Goal: Information Seeking & Learning: Find contact information

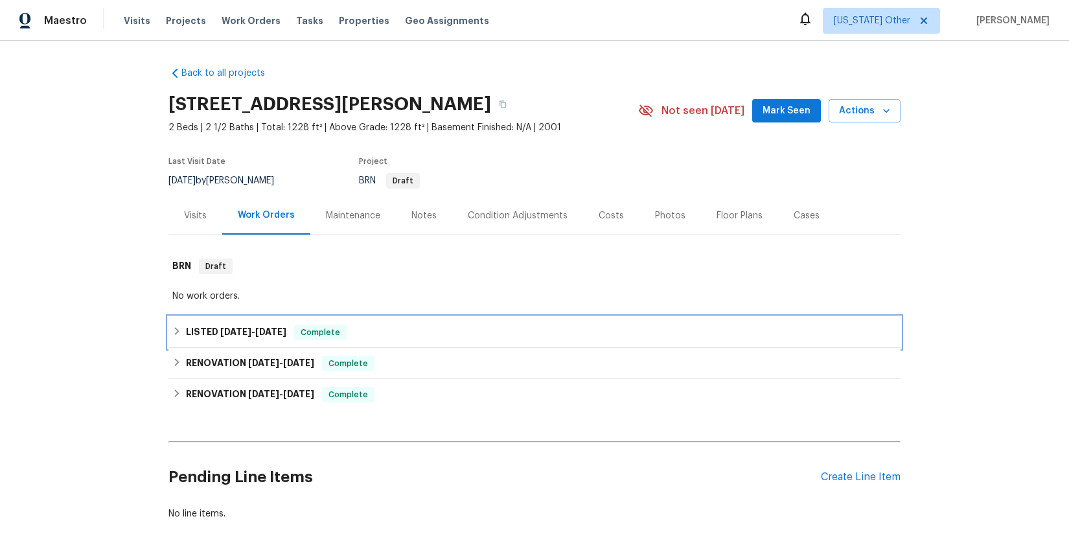
click at [229, 332] on span "[DATE]" at bounding box center [235, 331] width 31 height 9
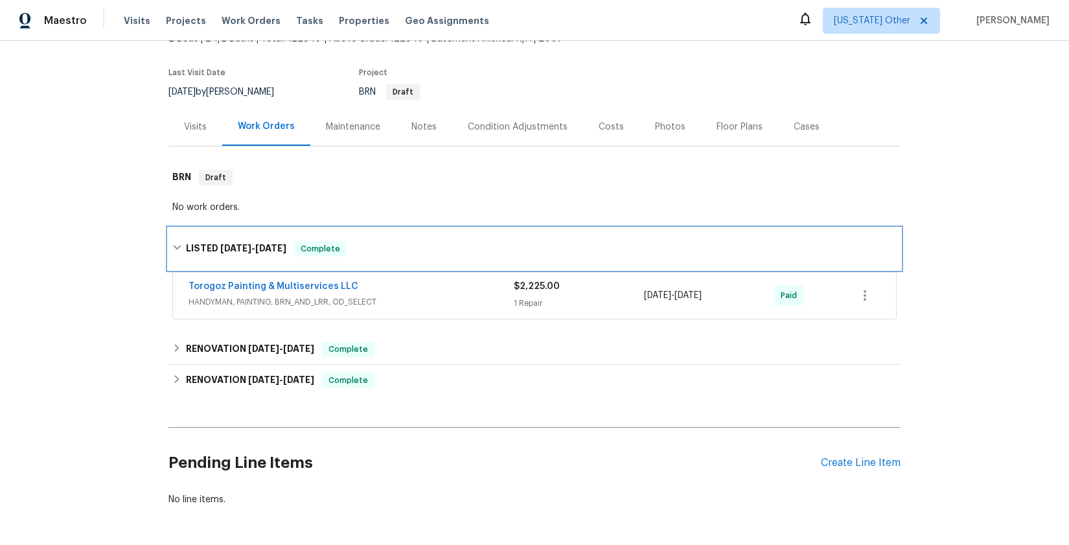
scroll to position [97, 0]
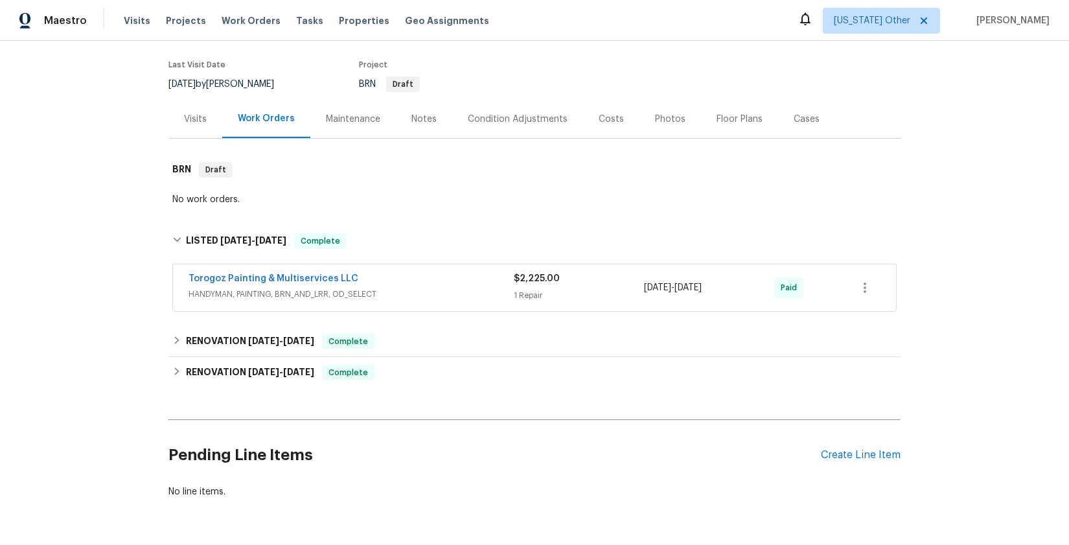
click at [304, 297] on span "HANDYMAN, PAINTING, BRN_AND_LRR, OD_SELECT" at bounding box center [351, 294] width 325 height 13
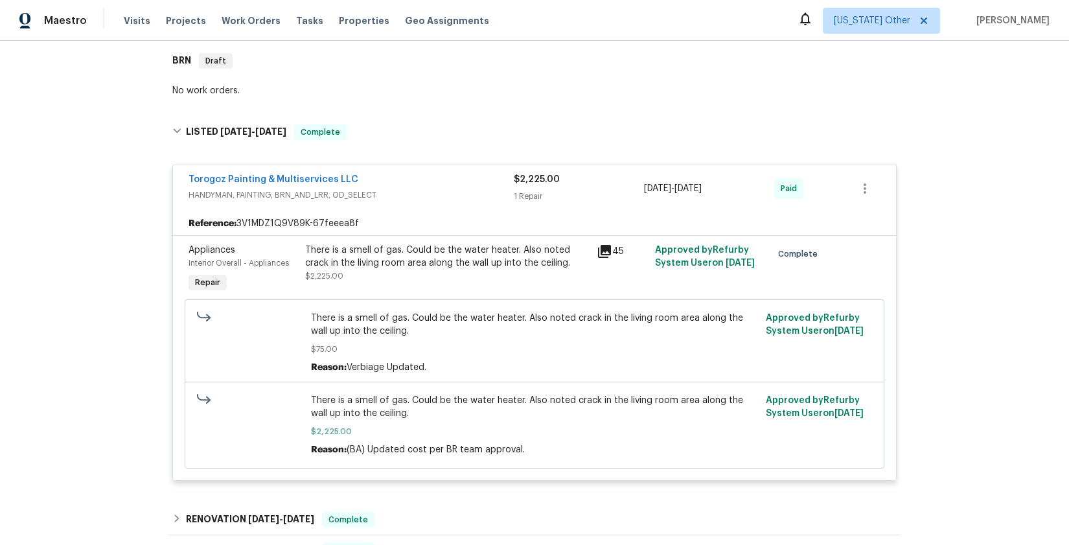
scroll to position [207, 0]
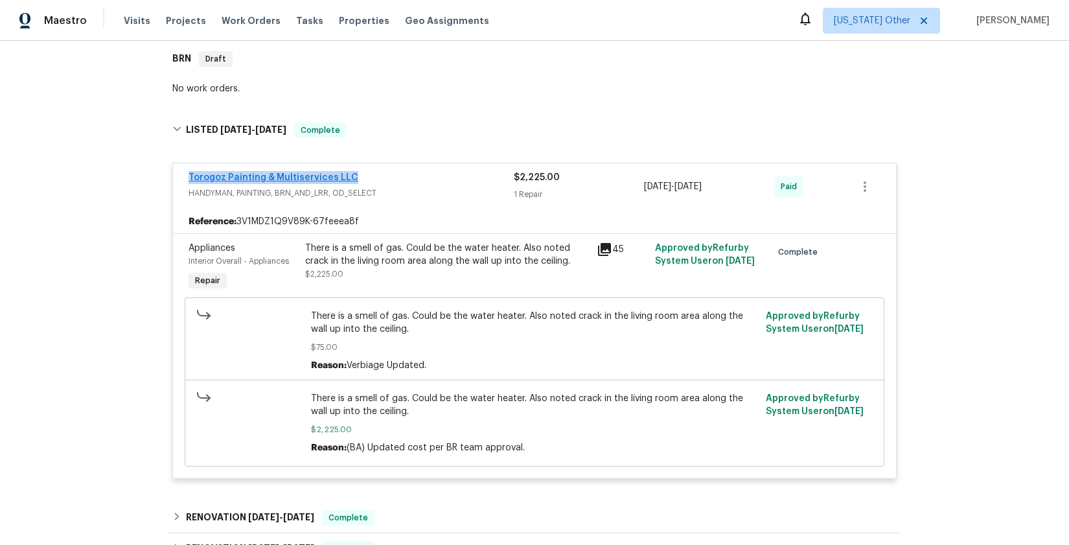
drag, startPoint x: 345, startPoint y: 179, endPoint x: 185, endPoint y: 180, distance: 160.7
click at [189, 180] on div "Torogoz Painting & Multiservices LLC" at bounding box center [351, 179] width 325 height 16
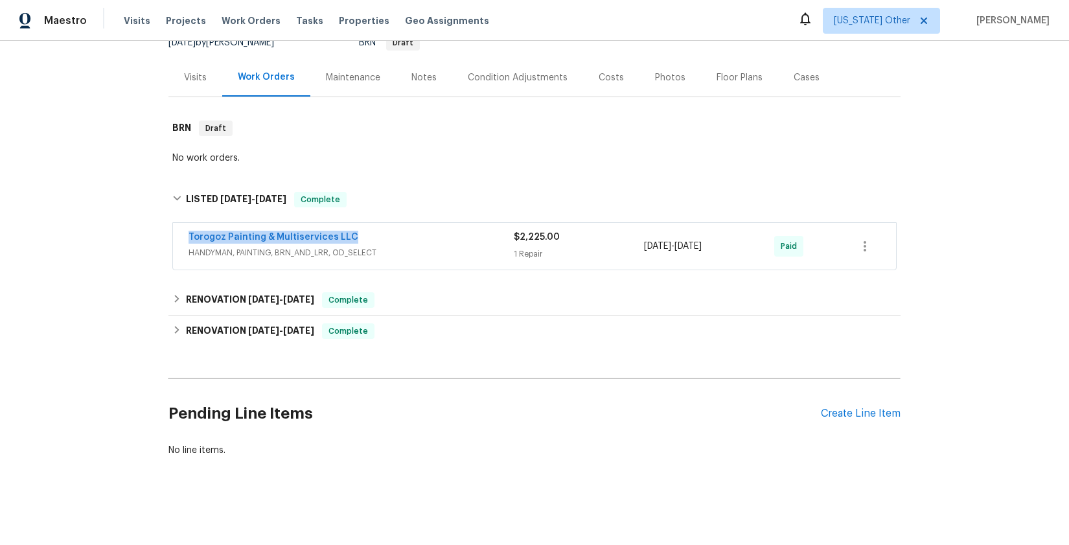
scroll to position [148, 0]
copy link "Torogoz Painting & Multiservices LLC"
click at [472, 246] on span "HANDYMAN, PAINTING, BRN_AND_LRR, OD_SELECT" at bounding box center [351, 252] width 325 height 13
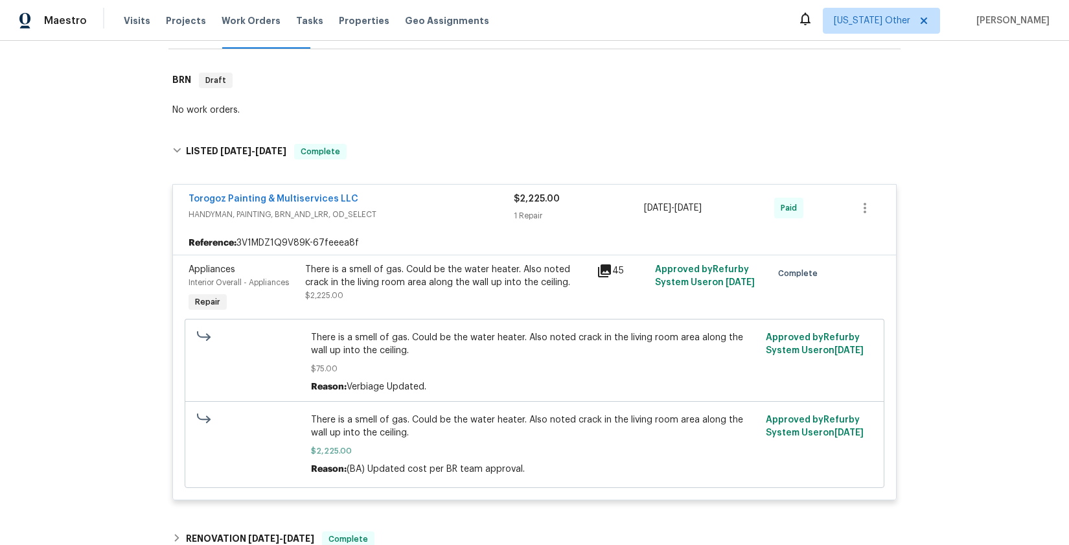
scroll to position [196, 0]
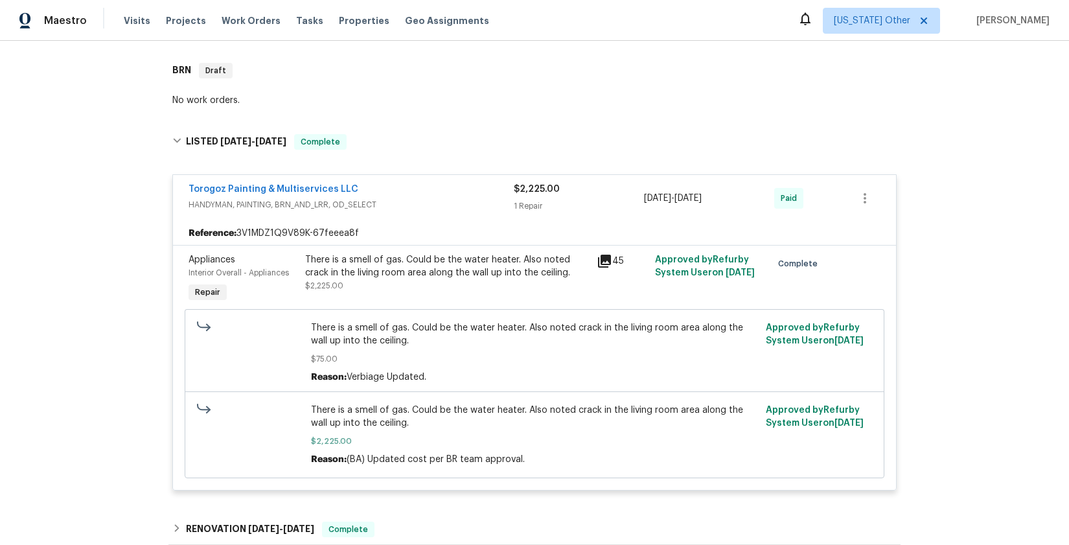
click at [357, 191] on div "Torogoz Painting & Multiservices LLC" at bounding box center [351, 191] width 325 height 16
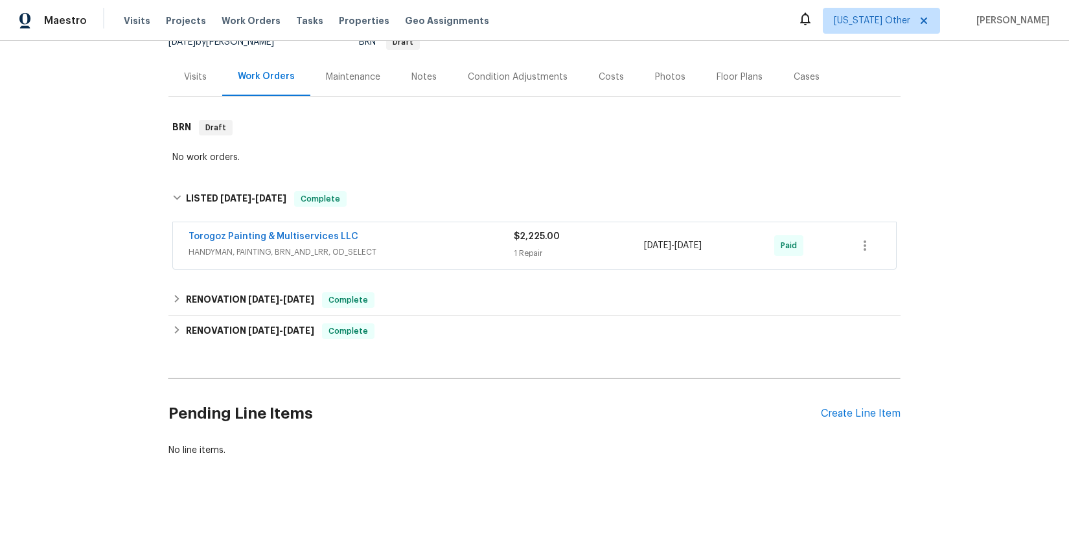
scroll to position [148, 0]
drag, startPoint x: 321, startPoint y: 224, endPoint x: 186, endPoint y: 229, distance: 135.5
click at [189, 231] on div "Torogoz Painting & Multiservices LLC" at bounding box center [351, 239] width 325 height 16
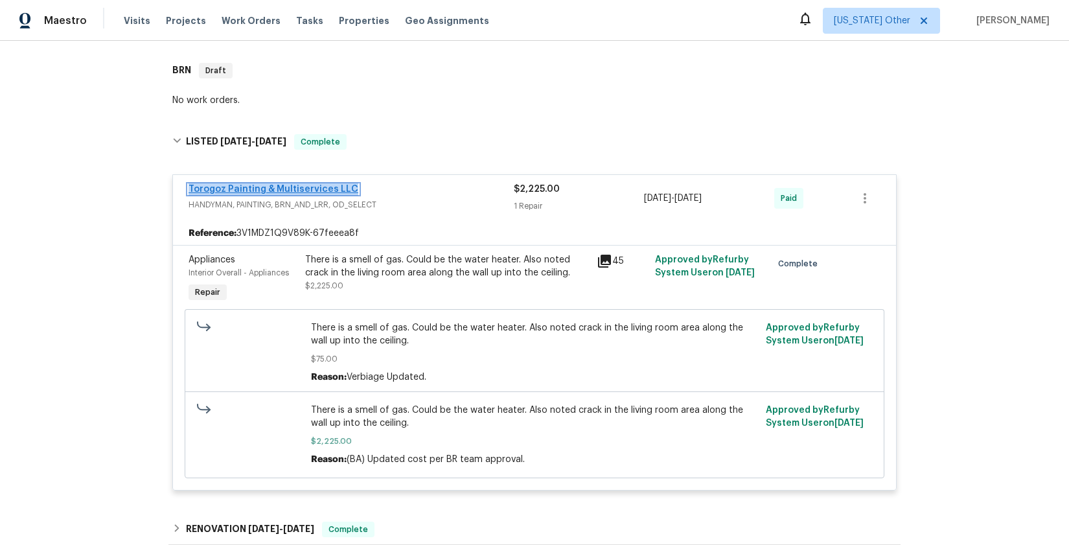
copy link "Torogoz Painting & Multiservices LLC"
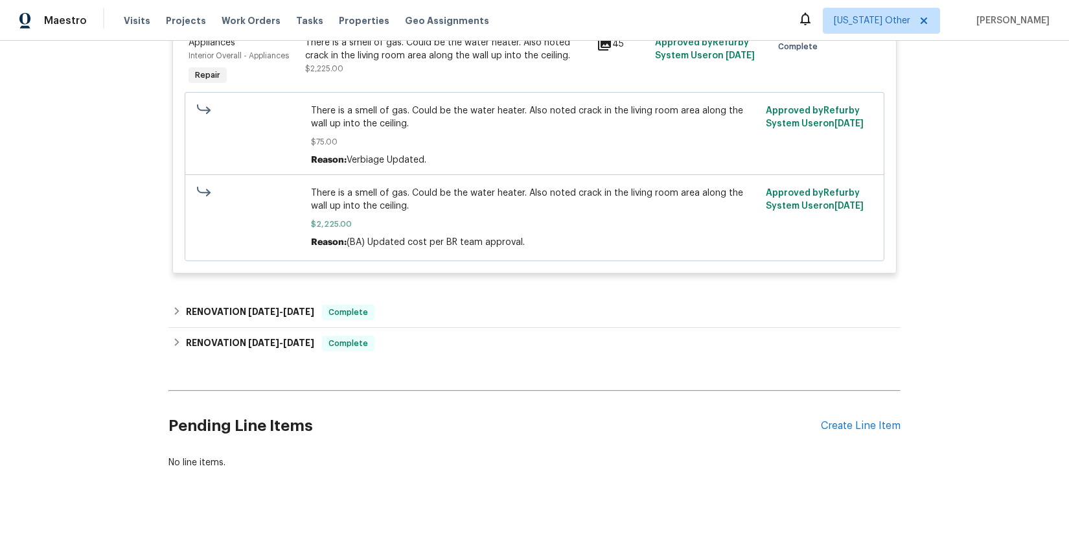
scroll to position [436, 0]
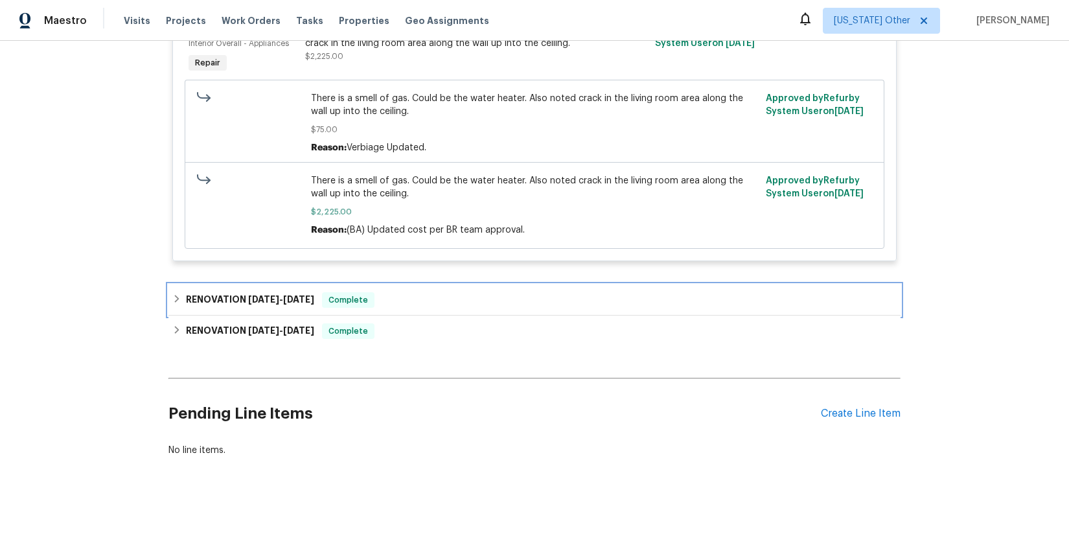
click at [282, 295] on span "[DATE] - [DATE]" at bounding box center [281, 299] width 66 height 9
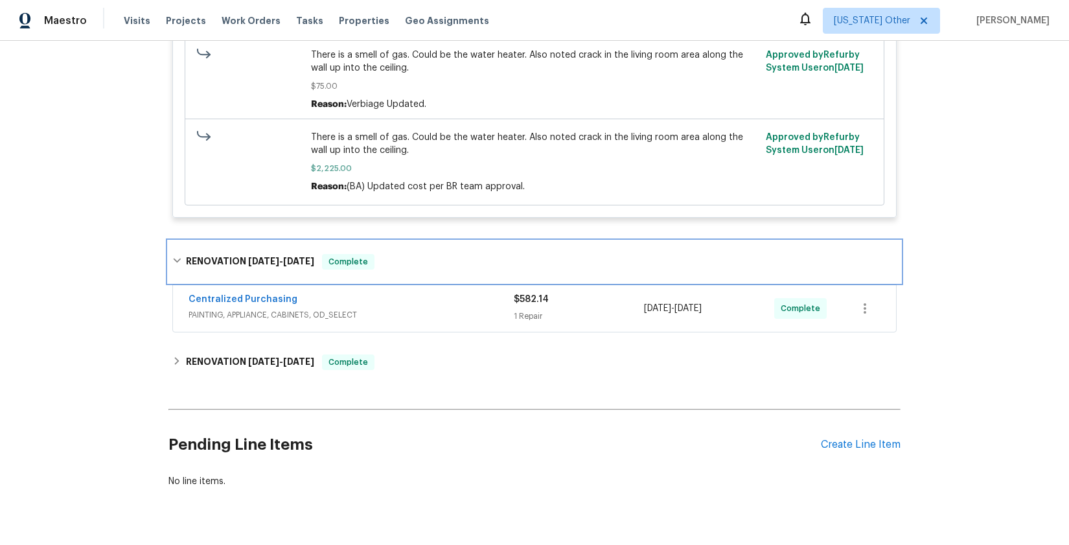
scroll to position [511, 0]
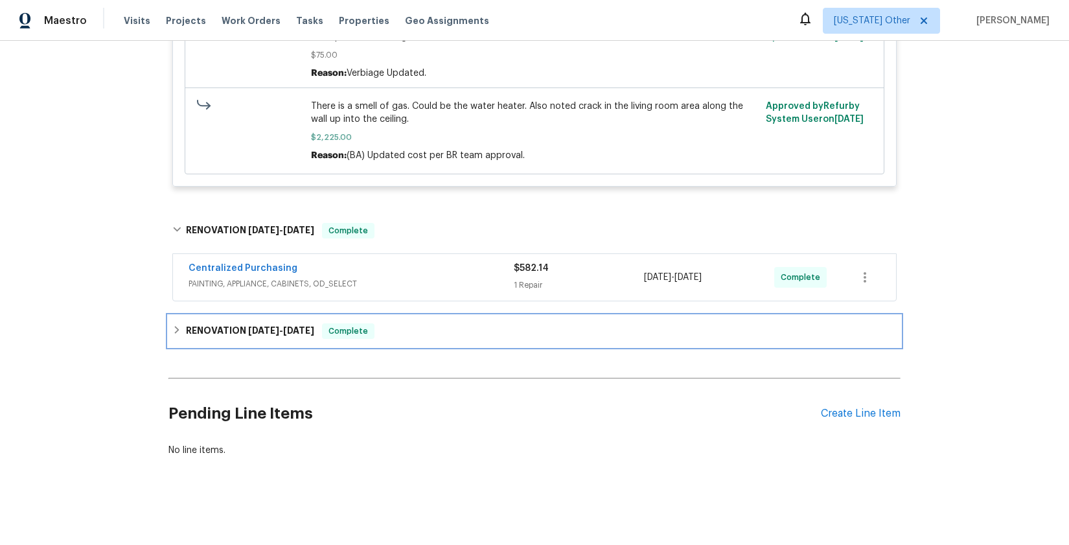
click at [277, 326] on span "[DATE] - [DATE]" at bounding box center [281, 330] width 66 height 9
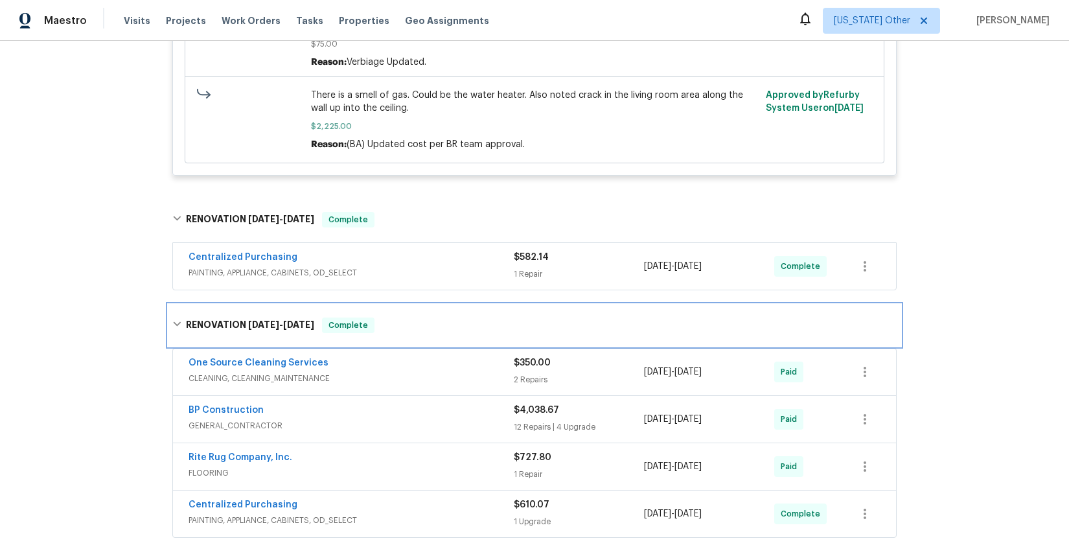
scroll to position [717, 0]
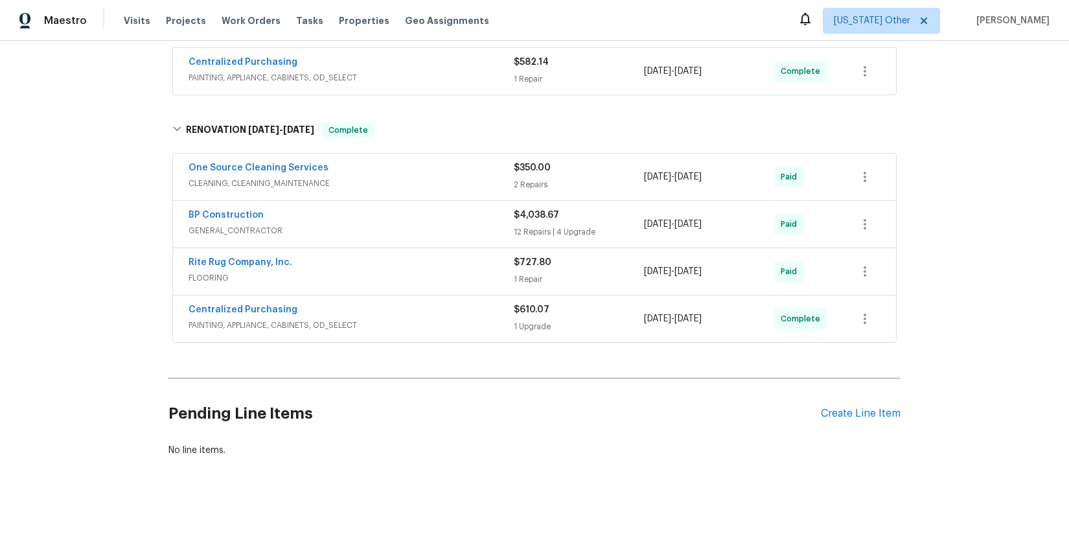
click at [250, 319] on span "PAINTING, APPLIANCE, CABINETS, OD_SELECT" at bounding box center [351, 325] width 325 height 13
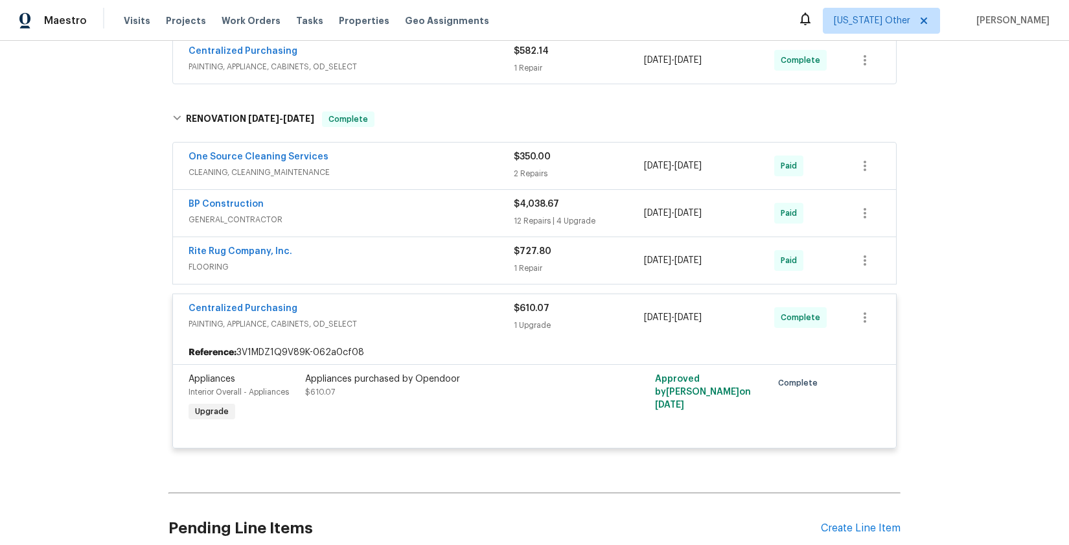
click at [239, 222] on span "GENERAL_CONTRACTOR" at bounding box center [351, 219] width 325 height 13
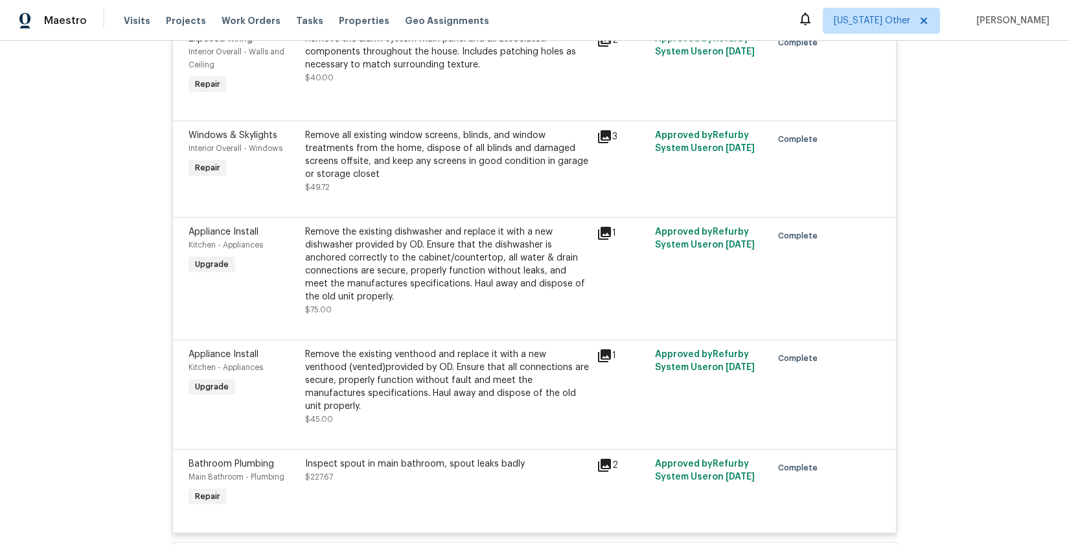
scroll to position [2183, 0]
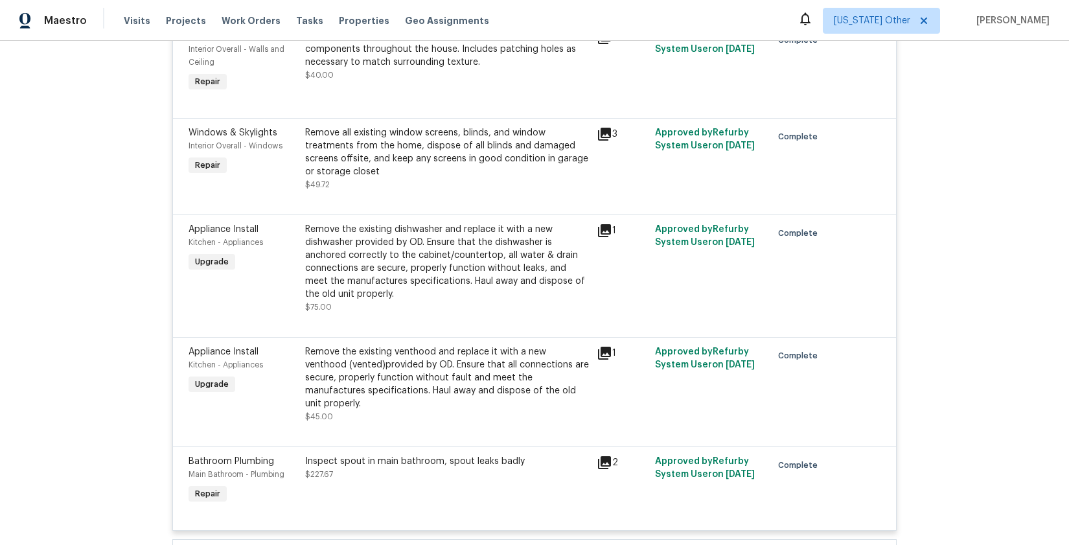
click at [600, 235] on icon at bounding box center [604, 230] width 13 height 13
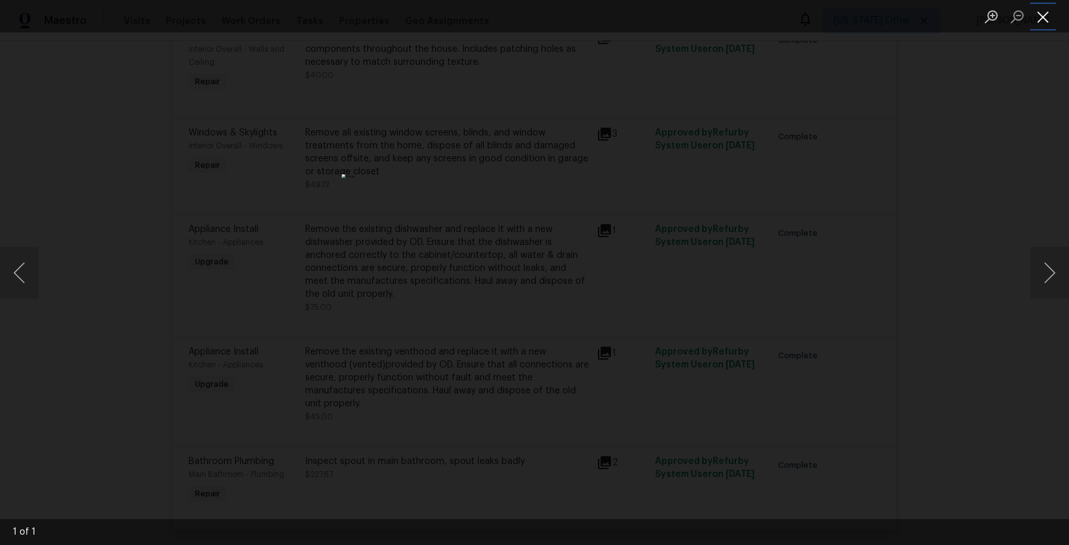
click at [1047, 14] on button "Close lightbox" at bounding box center [1043, 16] width 26 height 23
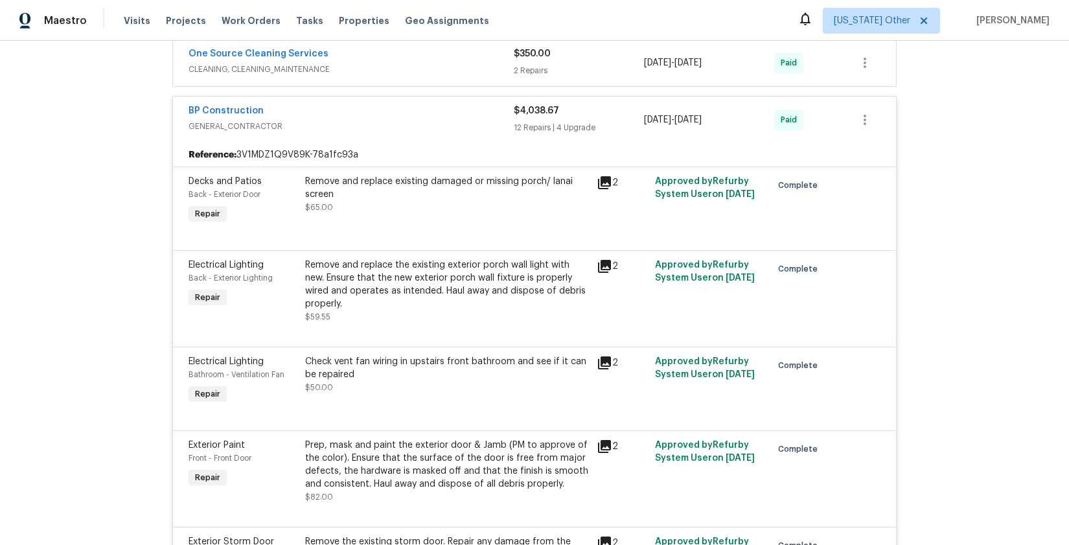
scroll to position [811, 0]
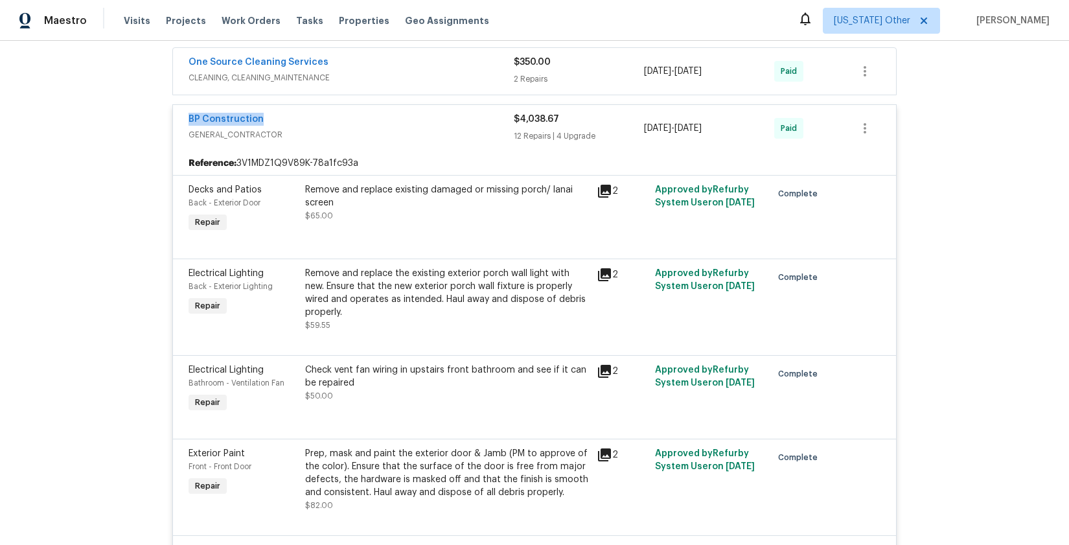
drag, startPoint x: 259, startPoint y: 119, endPoint x: 181, endPoint y: 121, distance: 77.8
click at [181, 121] on div "BP Construction GENERAL_CONTRACTOR $4,038.67 12 Repairs | 4 Upgrade [DATE] - [D…" at bounding box center [534, 128] width 723 height 47
copy link "BP Construction"
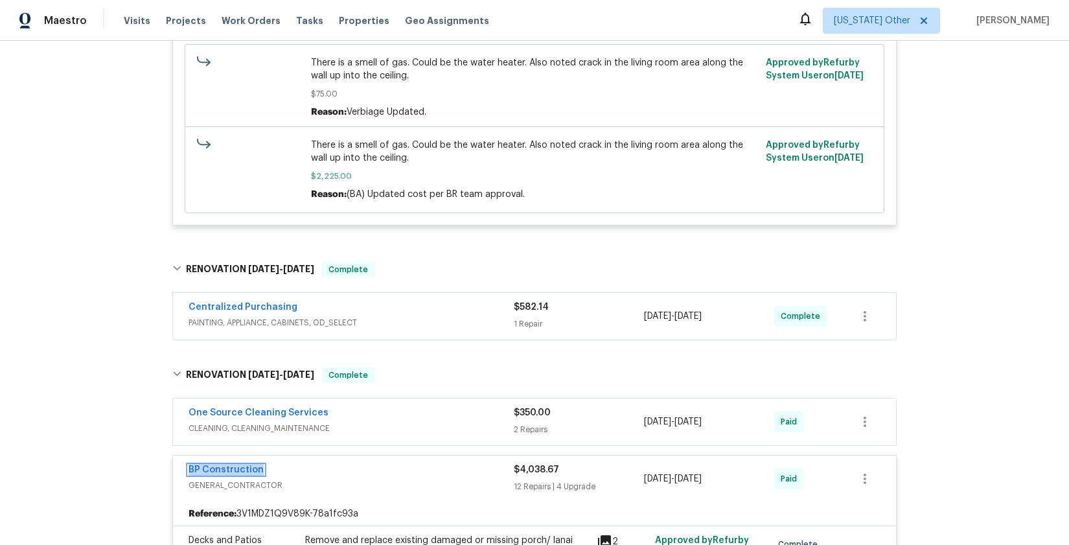
scroll to position [289, 0]
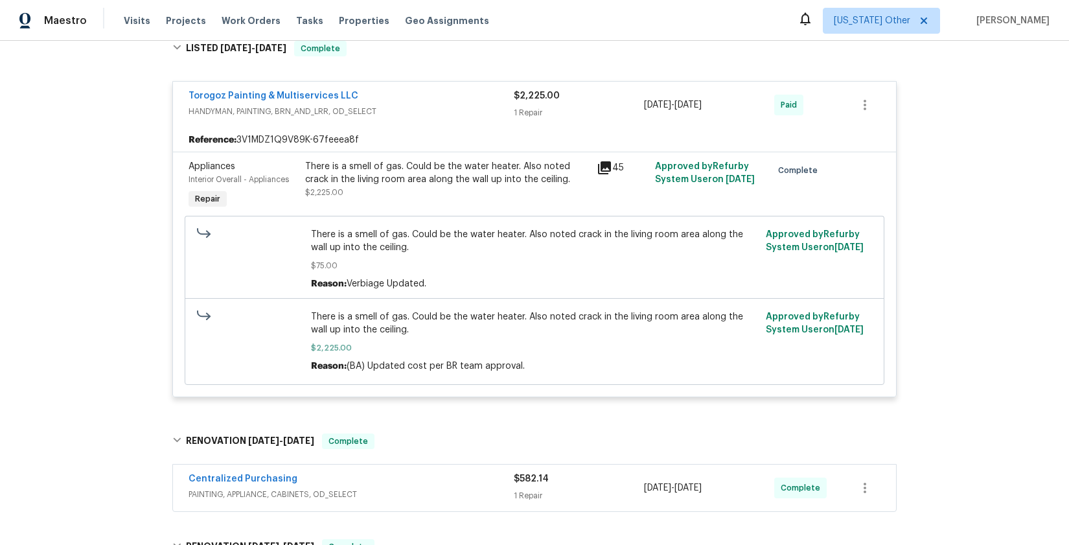
click at [343, 89] on span "Torogoz Painting & Multiservices LLC" at bounding box center [274, 95] width 170 height 13
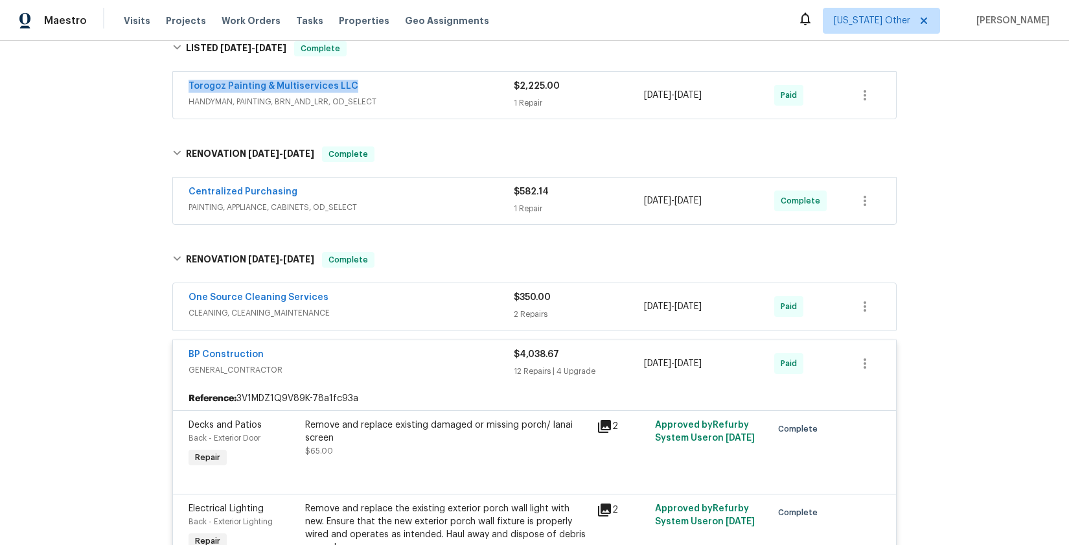
drag, startPoint x: 351, startPoint y: 85, endPoint x: 196, endPoint y: 85, distance: 154.9
click at [178, 86] on div "Torogoz Painting & Multiservices LLC HANDYMAN, PAINTING, BRN_AND_LRR, OD_SELECT…" at bounding box center [534, 95] width 723 height 47
copy link "Torogoz Painting & Multiservices LLC"
click at [327, 94] on div "Torogoz Painting & Multiservices LLC" at bounding box center [351, 88] width 325 height 16
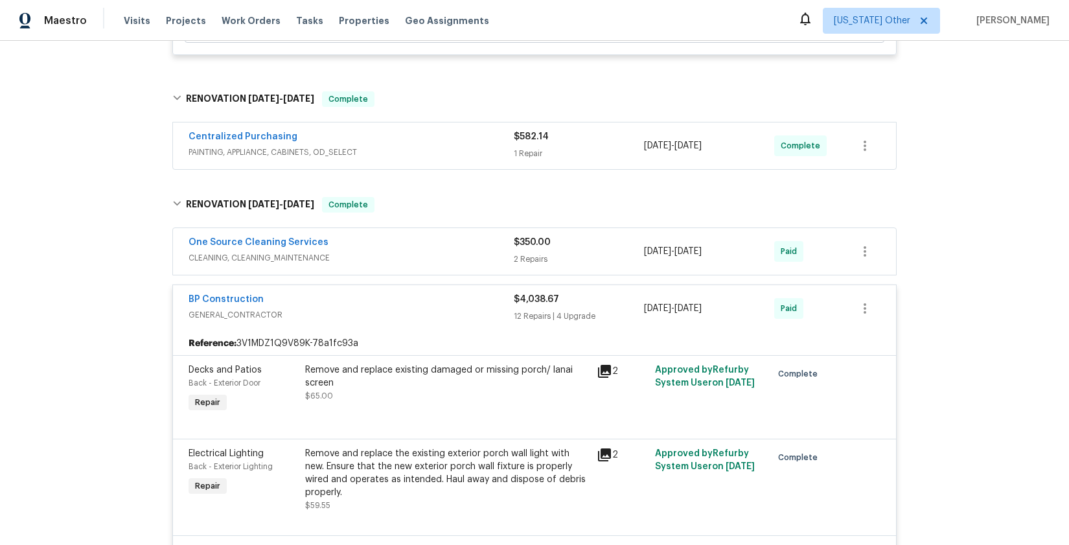
scroll to position [639, 0]
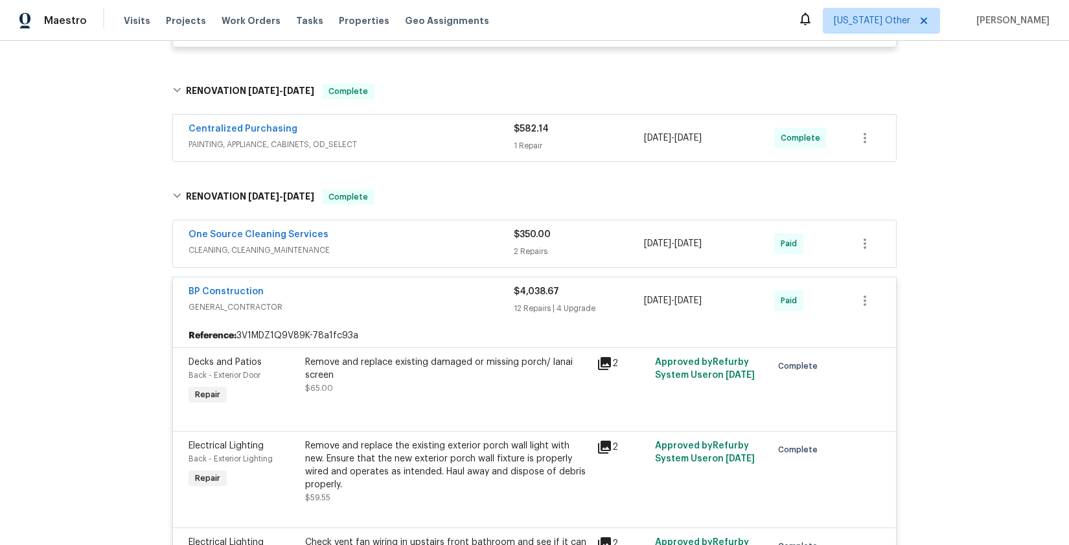
click at [268, 148] on span "PAINTING, APPLIANCE, CABINETS, OD_SELECT" at bounding box center [351, 144] width 325 height 13
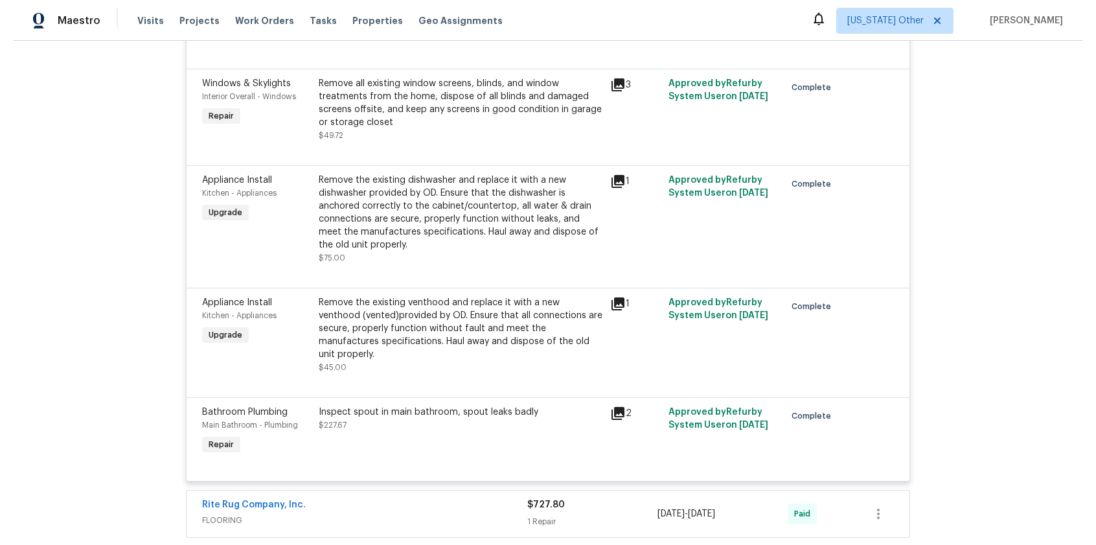
scroll to position [2631, 0]
